Goal: Information Seeking & Learning: Learn about a topic

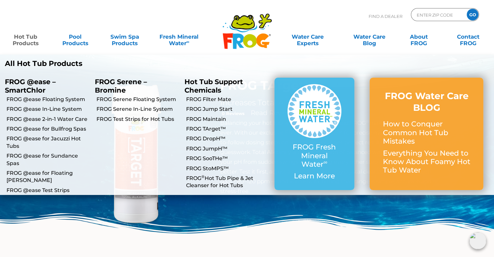
drag, startPoint x: 33, startPoint y: 45, endPoint x: 40, endPoint y: 45, distance: 7.8
click at [33, 43] on link "Hot Tub Products" at bounding box center [26, 36] width 38 height 13
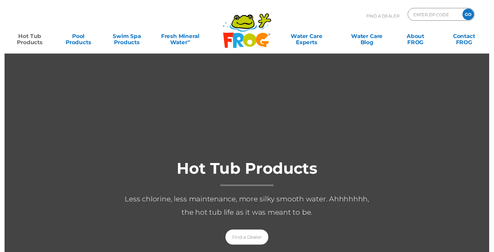
scroll to position [130, 0]
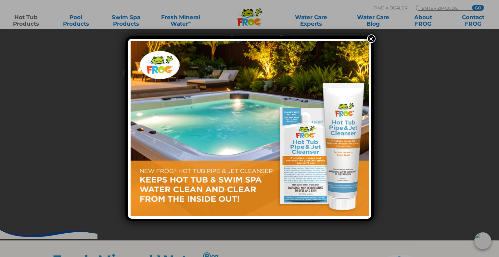
click at [371, 35] on button "×" at bounding box center [371, 38] width 8 height 8
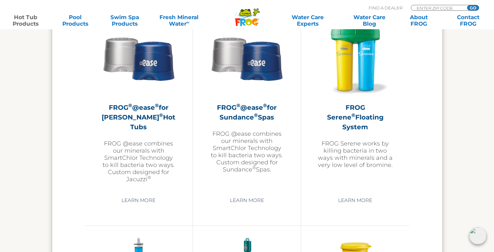
scroll to position [1170, 0]
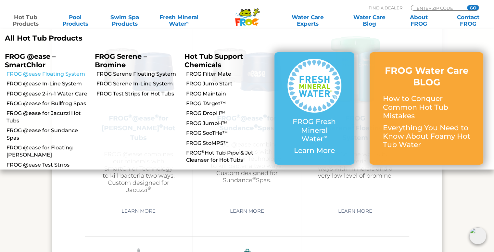
click at [50, 72] on link "FROG @ease Floating System" at bounding box center [49, 74] width 84 height 7
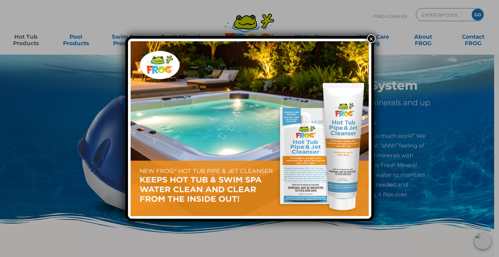
click at [373, 37] on button "×" at bounding box center [371, 38] width 8 height 8
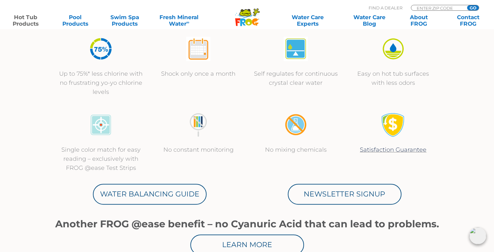
scroll to position [228, 0]
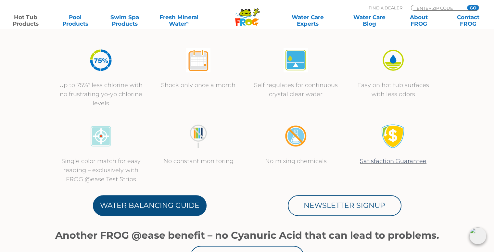
click at [181, 206] on link "Water Balancing Guide" at bounding box center [150, 205] width 114 height 21
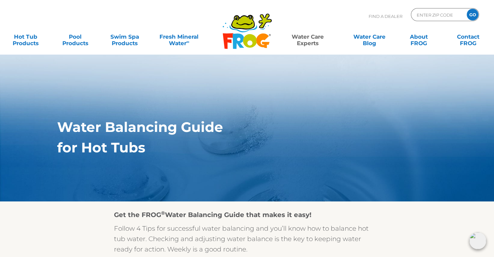
click at [250, 148] on h1 "for Hot Tubs" at bounding box center [232, 148] width 350 height 16
click at [19, 40] on link "Hot Tub Products" at bounding box center [26, 36] width 38 height 13
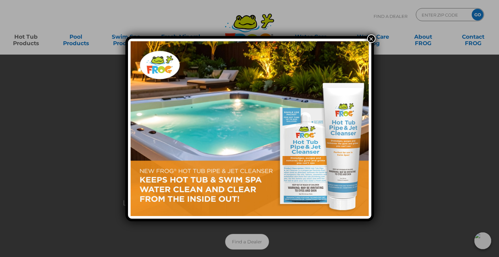
click at [371, 36] on button "×" at bounding box center [371, 38] width 8 height 8
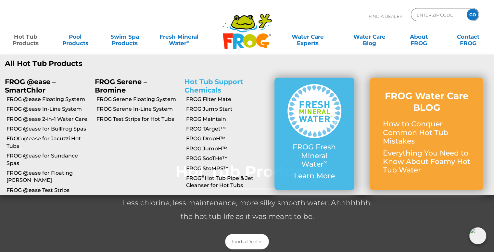
click at [213, 86] on link "Hot Tub Support Chemicals" at bounding box center [214, 86] width 59 height 16
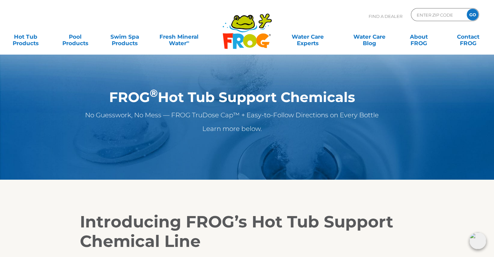
click at [99, 26] on div "Find A Dealer ENTER ZIP CODE GO" at bounding box center [247, 19] width 481 height 22
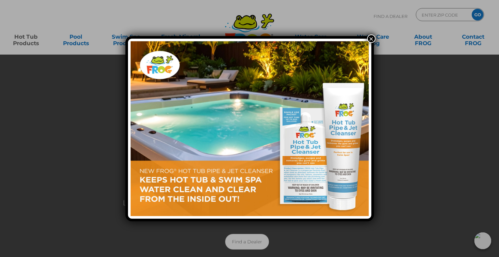
click at [373, 36] on button "×" at bounding box center [371, 38] width 8 height 8
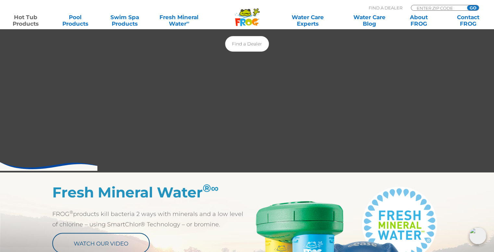
scroll to position [195, 0]
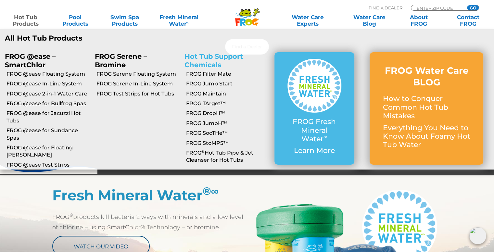
click at [212, 63] on link "Hot Tub Support Chemicals" at bounding box center [214, 60] width 59 height 16
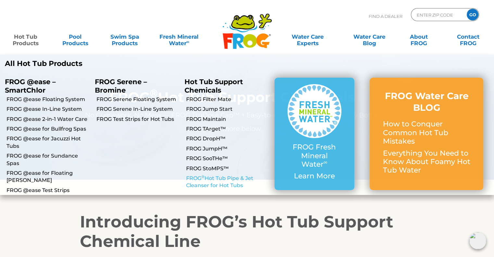
click at [228, 186] on link "FROG ® Hot Tub Pipe & Jet Cleanser for Hot Tubs" at bounding box center [228, 182] width 84 height 15
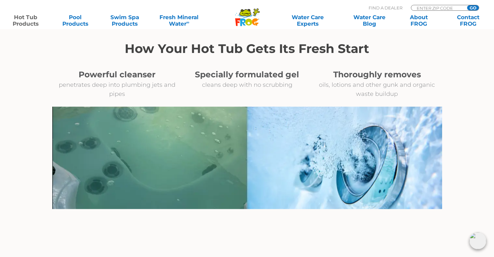
scroll to position [683, 0]
